Goal: Transaction & Acquisition: Purchase product/service

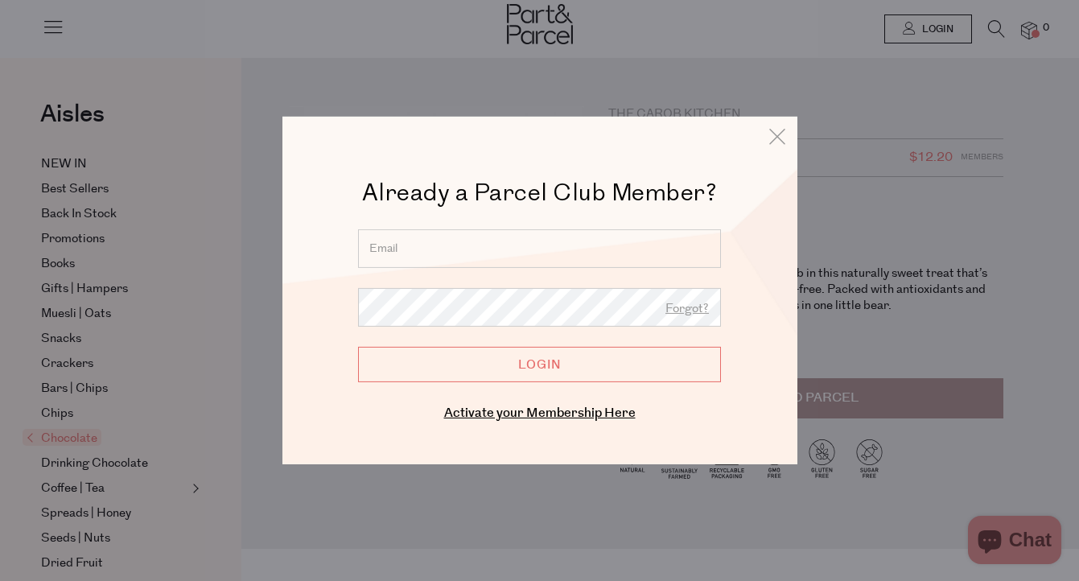
click at [553, 254] on input "email" at bounding box center [539, 248] width 363 height 39
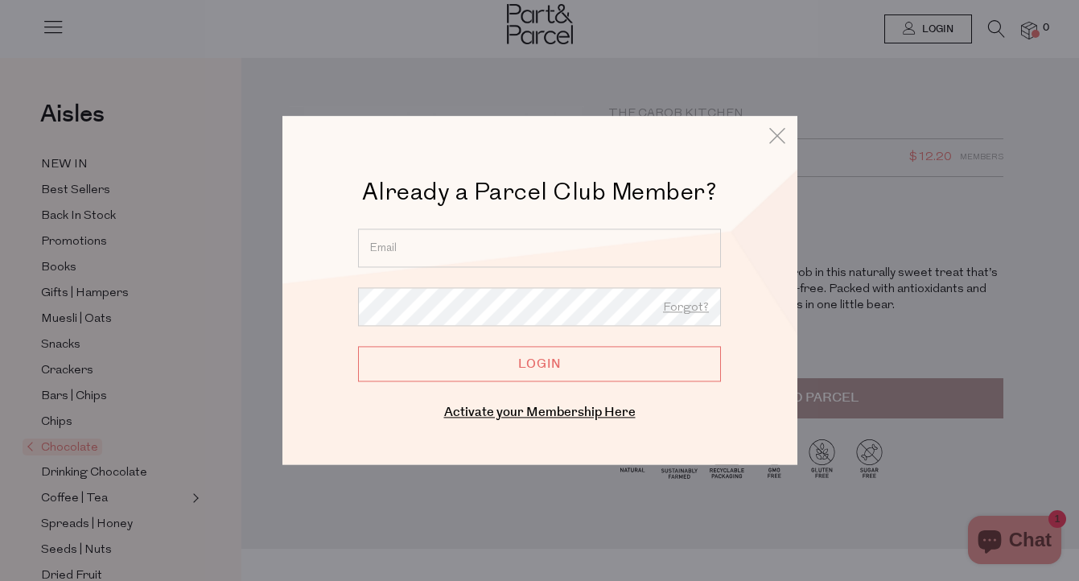
type input "[EMAIL_ADDRESS][DOMAIN_NAME]"
click at [539, 364] on input "Login" at bounding box center [539, 363] width 363 height 35
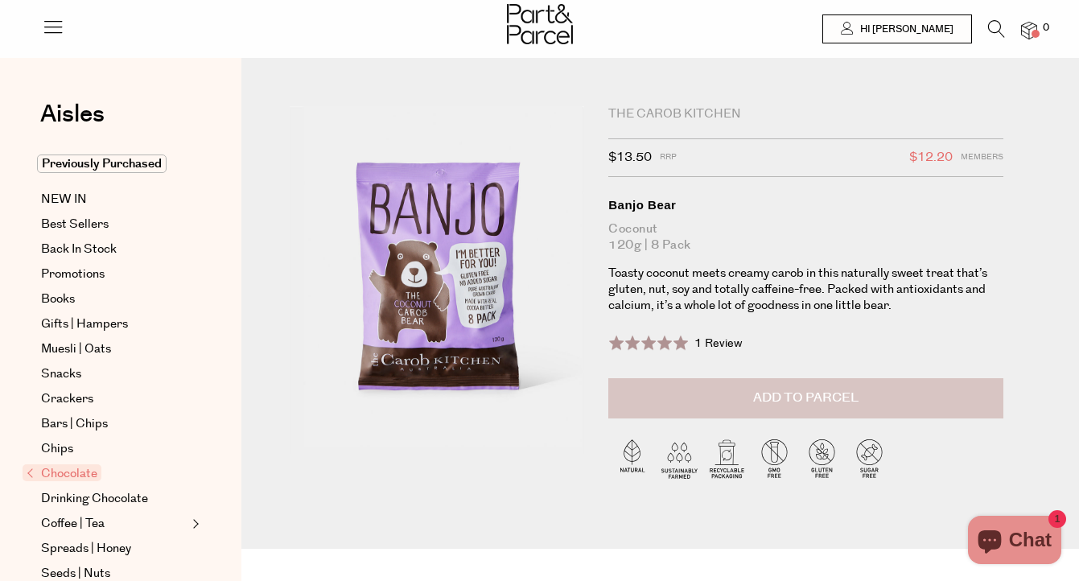
click at [788, 393] on span "Add to Parcel" at bounding box center [805, 398] width 105 height 19
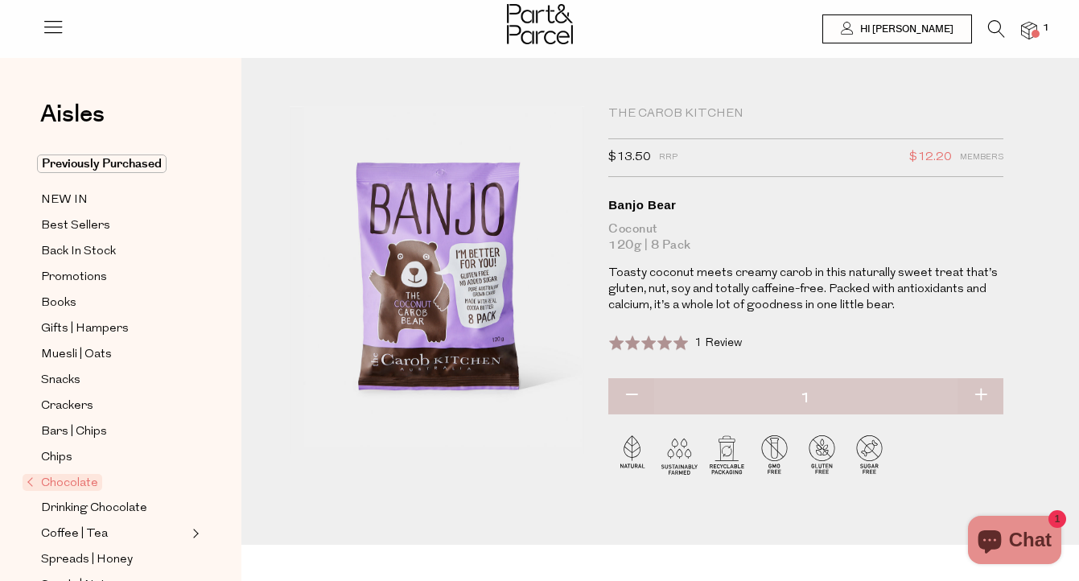
click at [993, 21] on icon at bounding box center [996, 29] width 17 height 18
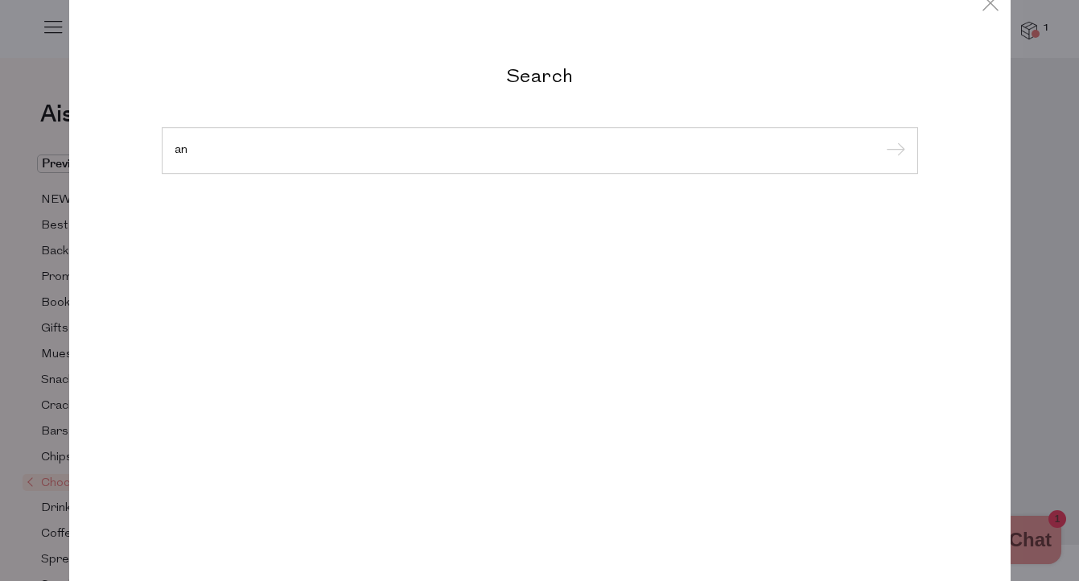
type input "a"
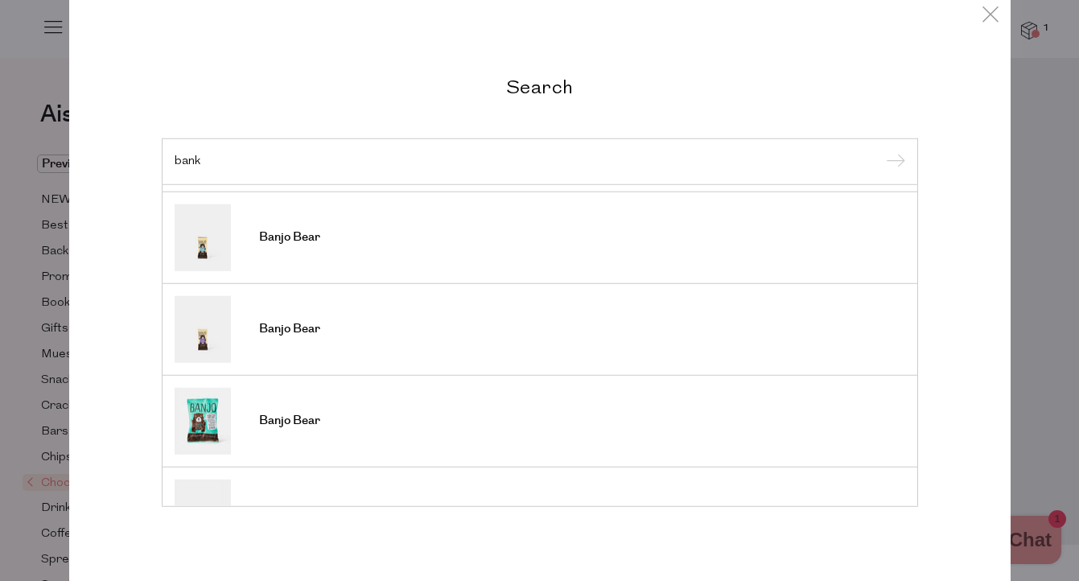
scroll to position [177, 0]
type input "bank"
click at [273, 423] on span "Banjo Bear" at bounding box center [289, 420] width 61 height 16
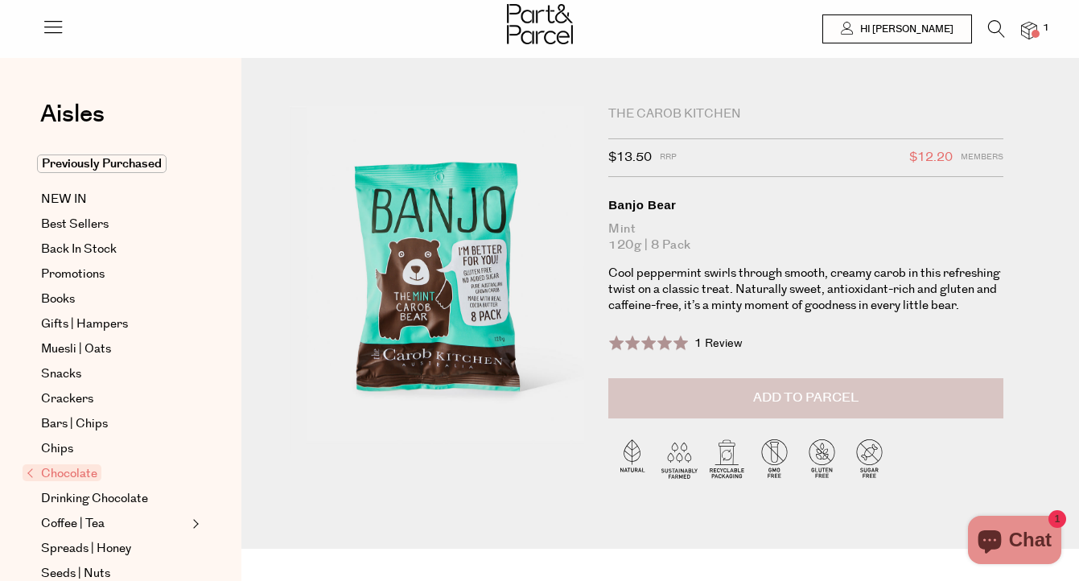
click at [783, 402] on span "Add to Parcel" at bounding box center [805, 398] width 105 height 19
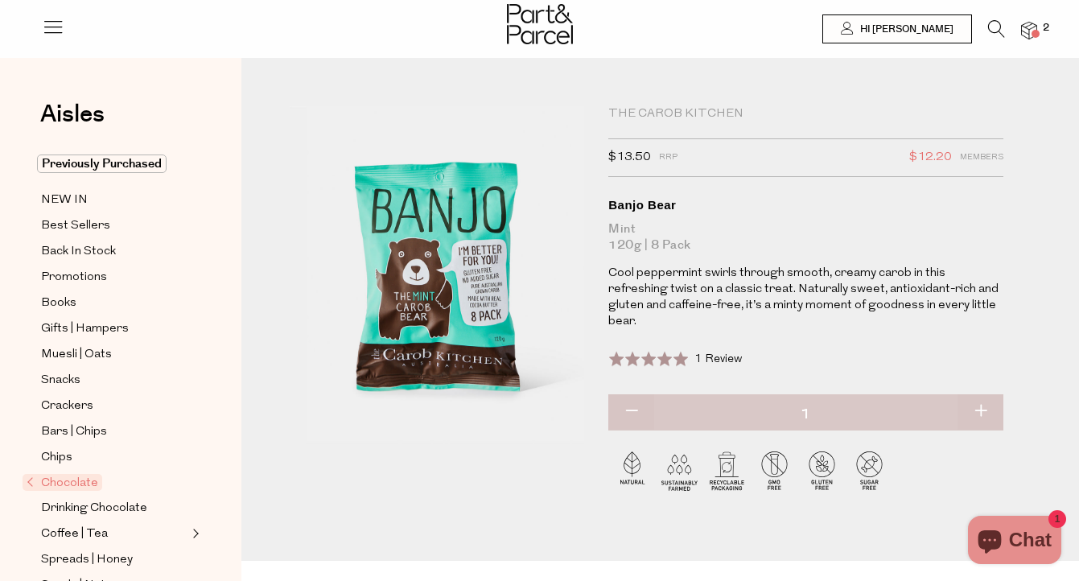
click at [982, 394] on button "button" at bounding box center [980, 411] width 46 height 35
type input "2"
click at [982, 394] on button "button" at bounding box center [980, 411] width 46 height 35
type input "3"
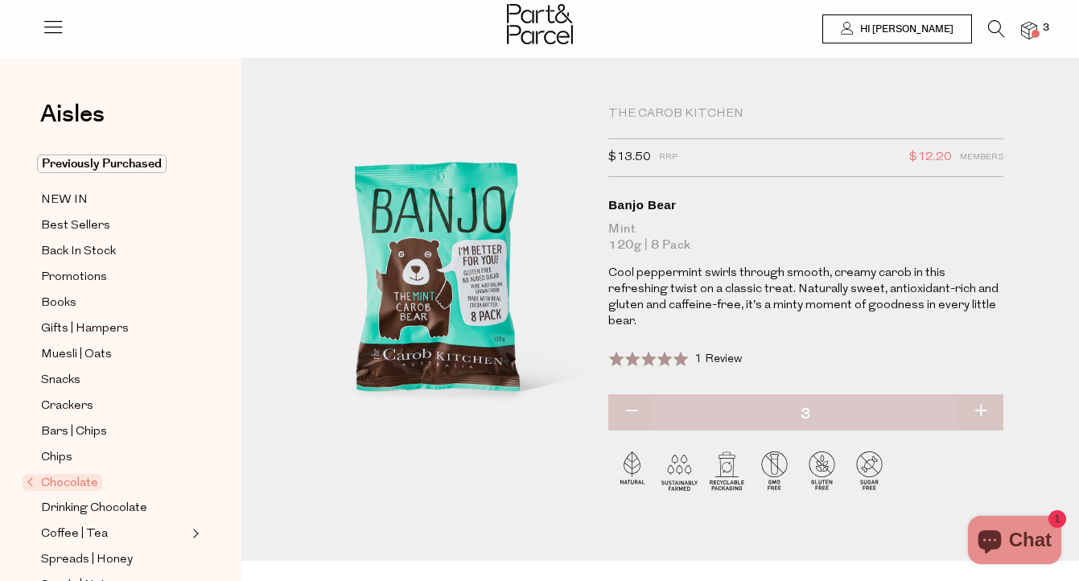
type input "3"
click at [1034, 28] on img at bounding box center [1029, 31] width 16 height 19
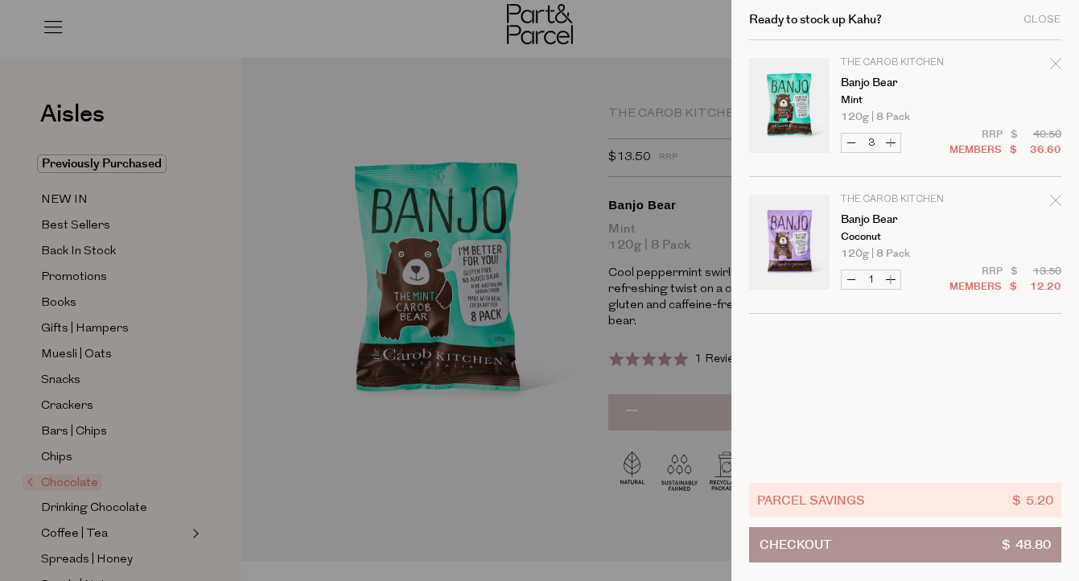
click at [1054, 204] on icon "Remove Banjo Bear" at bounding box center [1055, 200] width 11 height 11
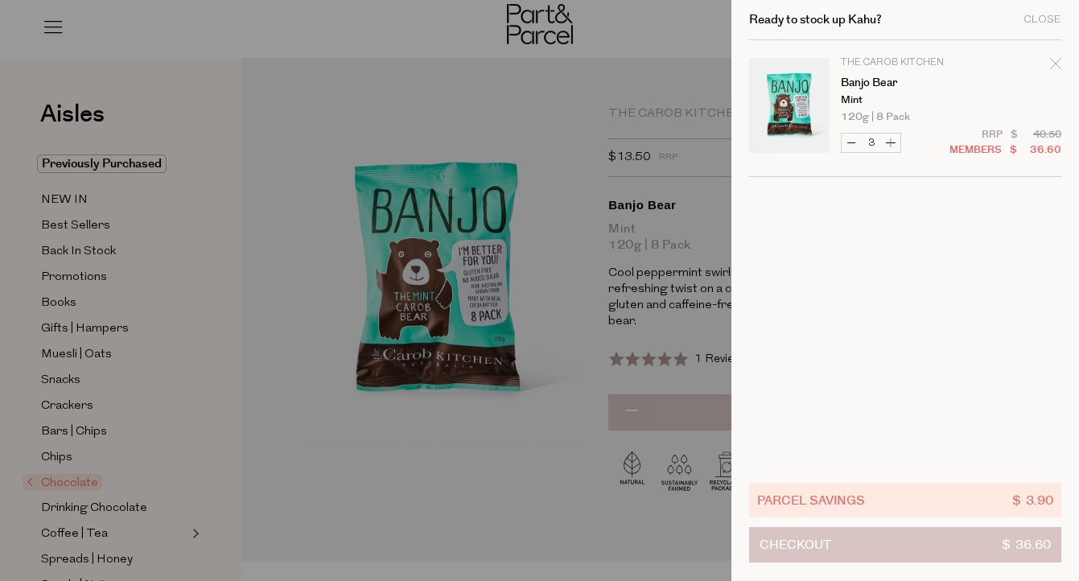
click at [833, 544] on button "Checkout $ 36.60" at bounding box center [905, 544] width 312 height 35
